Goal: Information Seeking & Learning: Learn about a topic

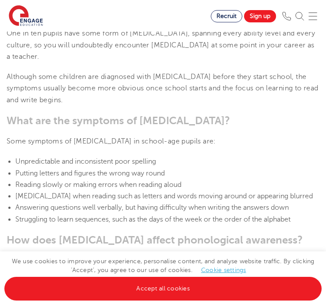
scroll to position [921, 0]
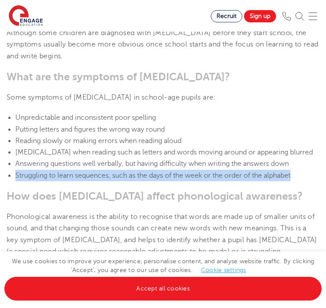
drag, startPoint x: 15, startPoint y: 153, endPoint x: 317, endPoint y: 153, distance: 302.0
click at [317, 170] on li "Struggling to learn sequences, such as the days of the week or the order of the…" at bounding box center [167, 175] width 304 height 11
copy span "Struggling to learn sequences, such as the days of the week or the order of the…"
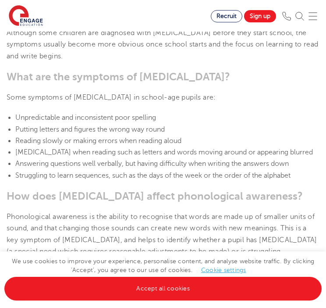
click at [112, 114] on span "Unpredictable and inconsistent poor spelling" at bounding box center [85, 118] width 141 height 8
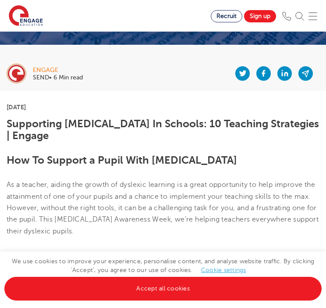
scroll to position [132, 0]
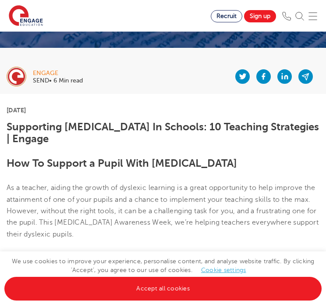
click at [93, 68] on div at bounding box center [201, 76] width 237 height 35
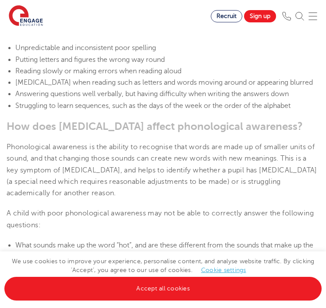
scroll to position [1008, 0]
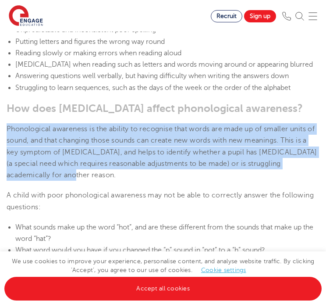
drag, startPoint x: 7, startPoint y: 104, endPoint x: 34, endPoint y: 151, distance: 54.6
click at [34, 151] on p "Phonological awareness is the ability to recognise that words are made up of sm…" at bounding box center [163, 151] width 313 height 57
copy span "Phonological awareness is the ability to recognise that words are made up of sm…"
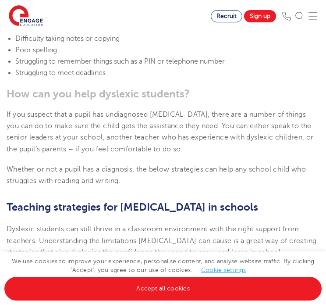
scroll to position [1403, 0]
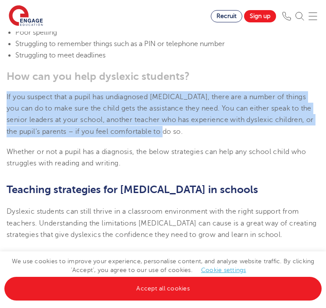
drag, startPoint x: 7, startPoint y: 60, endPoint x: 179, endPoint y: 97, distance: 176.1
click at [179, 97] on p "If you suspect that a pupil has undiagnosed dyslexia, there are a number of thi…" at bounding box center [163, 114] width 313 height 46
copy span "If you suspect that a pupil has undiagnosed dyslexia, there are a number of thi…"
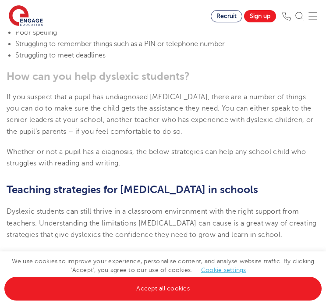
click at [152, 103] on section "8th October 2024 Supporting Dyslexia In Schools: 10 Teaching Strategies | Engag…" at bounding box center [163, 77] width 326 height 2509
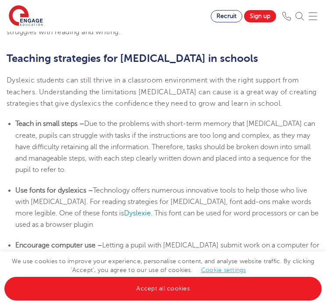
scroll to position [1534, 0]
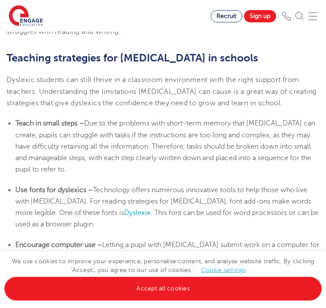
click at [124, 119] on span "Due to the problems with short-term memory that dyslexia can create, pupils can…" at bounding box center [165, 146] width 300 height 54
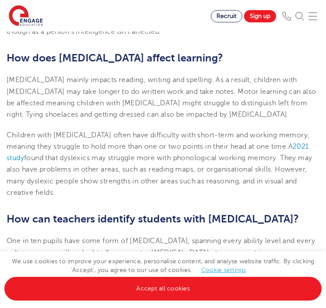
scroll to position [658, 0]
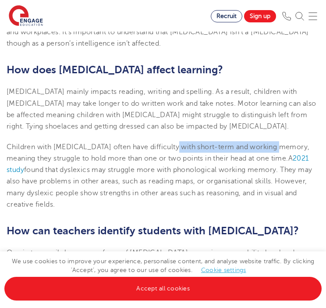
drag, startPoint x: 169, startPoint y: 125, endPoint x: 279, endPoint y: 120, distance: 109.7
click at [279, 143] on span "Children with dyslexia often have difficulty with short-term and working memory…" at bounding box center [158, 152] width 303 height 19
copy span "short-term and working memory"
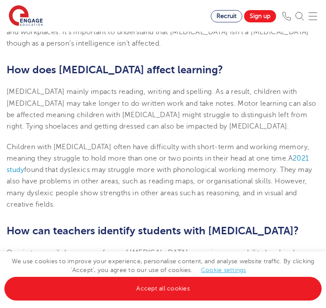
click at [95, 166] on span ". They may also have problems in other areas, such as reading maps, or organisa…" at bounding box center [160, 187] width 306 height 43
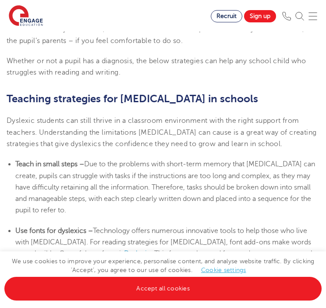
scroll to position [1490, 0]
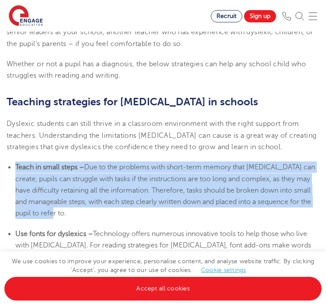
drag, startPoint x: 16, startPoint y: 130, endPoint x: 84, endPoint y: 178, distance: 83.1
click at [84, 178] on li "Teach in small steps – Due to the problems with short-term memory that dyslexia…" at bounding box center [167, 189] width 304 height 57
copy li "Teach in small steps – Due to the problems with short-term memory that dyslexia…"
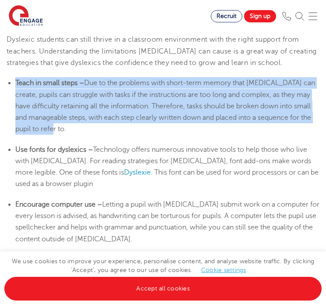
scroll to position [1578, 0]
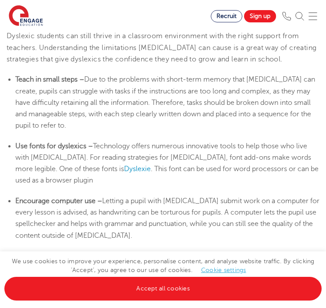
click at [18, 142] on b "Use fonts for dyslexics –" at bounding box center [54, 146] width 78 height 8
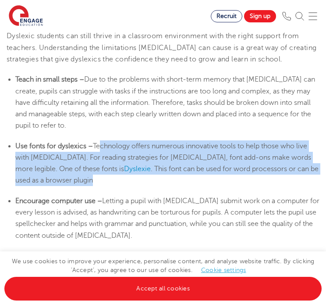
drag, startPoint x: 97, startPoint y: 109, endPoint x: 109, endPoint y: 146, distance: 38.3
click at [109, 146] on li "Use fonts for dyslexics – Technology offers numerous innovative tools to help t…" at bounding box center [167, 163] width 304 height 46
drag, startPoint x: 109, startPoint y: 146, endPoint x: 98, endPoint y: 113, distance: 34.7
click at [98, 142] on span "Technology offers numerous innovative tools to help those who live with dyslexi…" at bounding box center [163, 157] width 296 height 31
drag, startPoint x: 96, startPoint y: 109, endPoint x: 107, endPoint y: 141, distance: 34.4
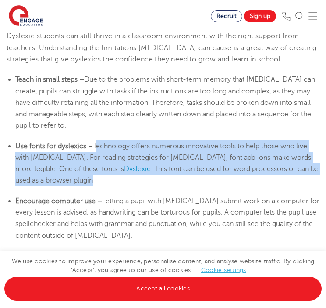
click at [107, 141] on li "Use fonts for dyslexics – Technology offers numerous innovative tools to help t…" at bounding box center [167, 163] width 304 height 46
copy li "Technology offers numerous innovative tools to help those who live with dyslexi…"
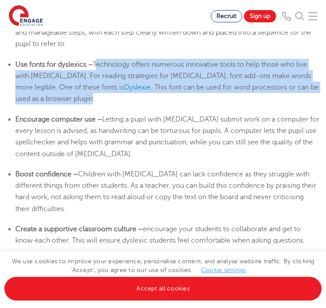
scroll to position [1666, 0]
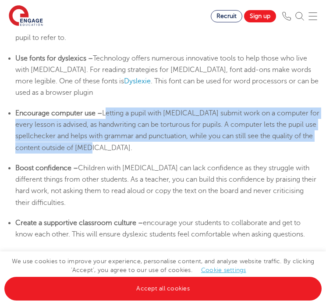
drag, startPoint x: 107, startPoint y: 78, endPoint x: 115, endPoint y: 109, distance: 32.3
click at [115, 109] on li "Encourage computer use – Letting a pupil with dyslexia submit work on a compute…" at bounding box center [167, 130] width 304 height 46
copy span "Letting a pupil with dyslexia submit work on a computer for every lesson is adv…"
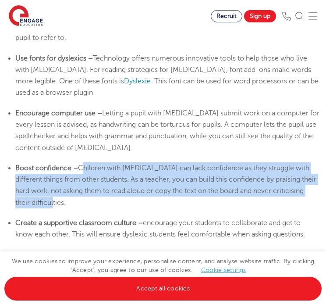
drag, startPoint x: 82, startPoint y: 133, endPoint x: 87, endPoint y: 169, distance: 36.3
click at [87, 169] on li "Boost confidence – Children with dyslexia can lack confidence as they struggle …" at bounding box center [167, 185] width 304 height 46
copy span "Children with dyslexia can lack confidence as they struggle with different thin…"
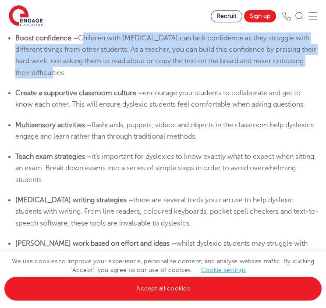
scroll to position [1797, 0]
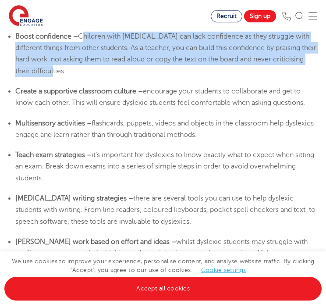
drag, startPoint x: 146, startPoint y: 56, endPoint x: 317, endPoint y: 70, distance: 172.0
click at [317, 85] on li "Create a supportive classroom culture – encourage your students to collaborate …" at bounding box center [167, 96] width 304 height 23
copy span "encourage your students to collaborate and get to know each other. This will en…"
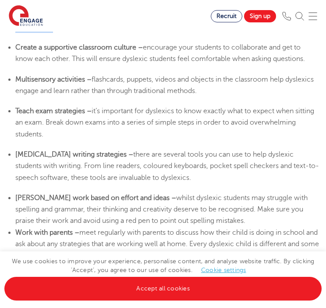
drag, startPoint x: 92, startPoint y: 45, endPoint x: 235, endPoint y: 57, distance: 144.3
click at [235, 74] on li "Multisensory activities – flashcards, puppets, videos and objects in the classr…" at bounding box center [167, 85] width 304 height 23
copy span "flashcards, puppets, videos and objects in the classroom help dyslexics engage …"
drag, startPoint x: 93, startPoint y: 76, endPoint x: 106, endPoint y: 98, distance: 25.2
click at [106, 105] on li "Teach exam strategies – it’s important for dyslexics to know exactly what to ex…" at bounding box center [167, 122] width 304 height 35
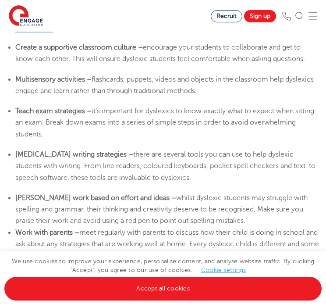
drag, startPoint x: 140, startPoint y: 164, endPoint x: 213, endPoint y: 183, distance: 75.6
click at [213, 192] on li "Mark work based on effort and ideas – whilst dyslexic students may struggle wit…" at bounding box center [167, 209] width 304 height 35
click at [86, 194] on span "whilst dyslexic students may struggle with spelling and grammar, their thinking…" at bounding box center [161, 209] width 292 height 31
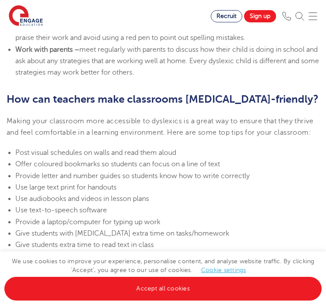
scroll to position [2016, 0]
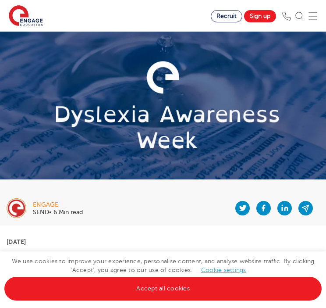
scroll to position [175, 0]
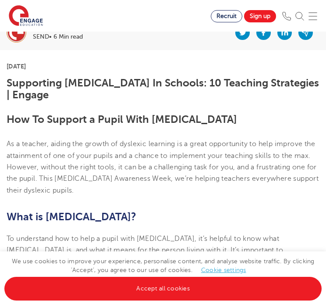
click at [317, 15] on img at bounding box center [313, 16] width 9 height 9
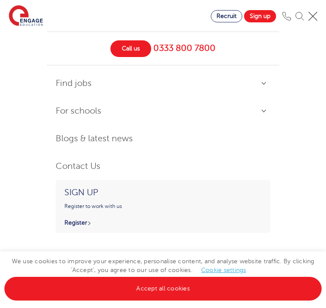
click at [84, 29] on section "Find jobs All vacancies We have one of the UK's largest database. and with hund…" at bounding box center [105, 16] width 211 height 32
click at [125, 18] on section "Find jobs All vacancies We have one of the UK's largest database. and with hund…" at bounding box center [105, 16] width 211 height 32
click at [316, 15] on img at bounding box center [313, 16] width 9 height 9
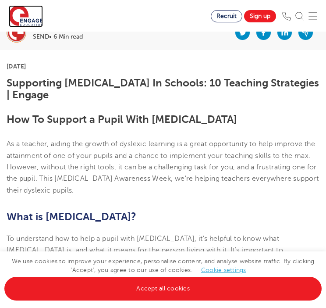
click at [23, 20] on img at bounding box center [26, 16] width 34 height 22
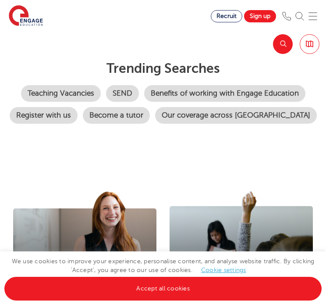
scroll to position [37, 0]
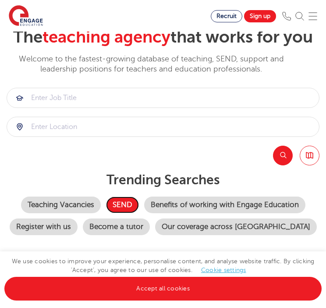
click at [133, 206] on link "SEND" at bounding box center [122, 204] width 33 height 17
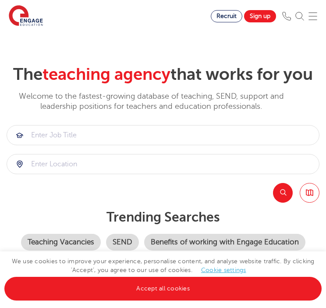
scroll to position [37, 0]
